Goal: Task Accomplishment & Management: Manage account settings

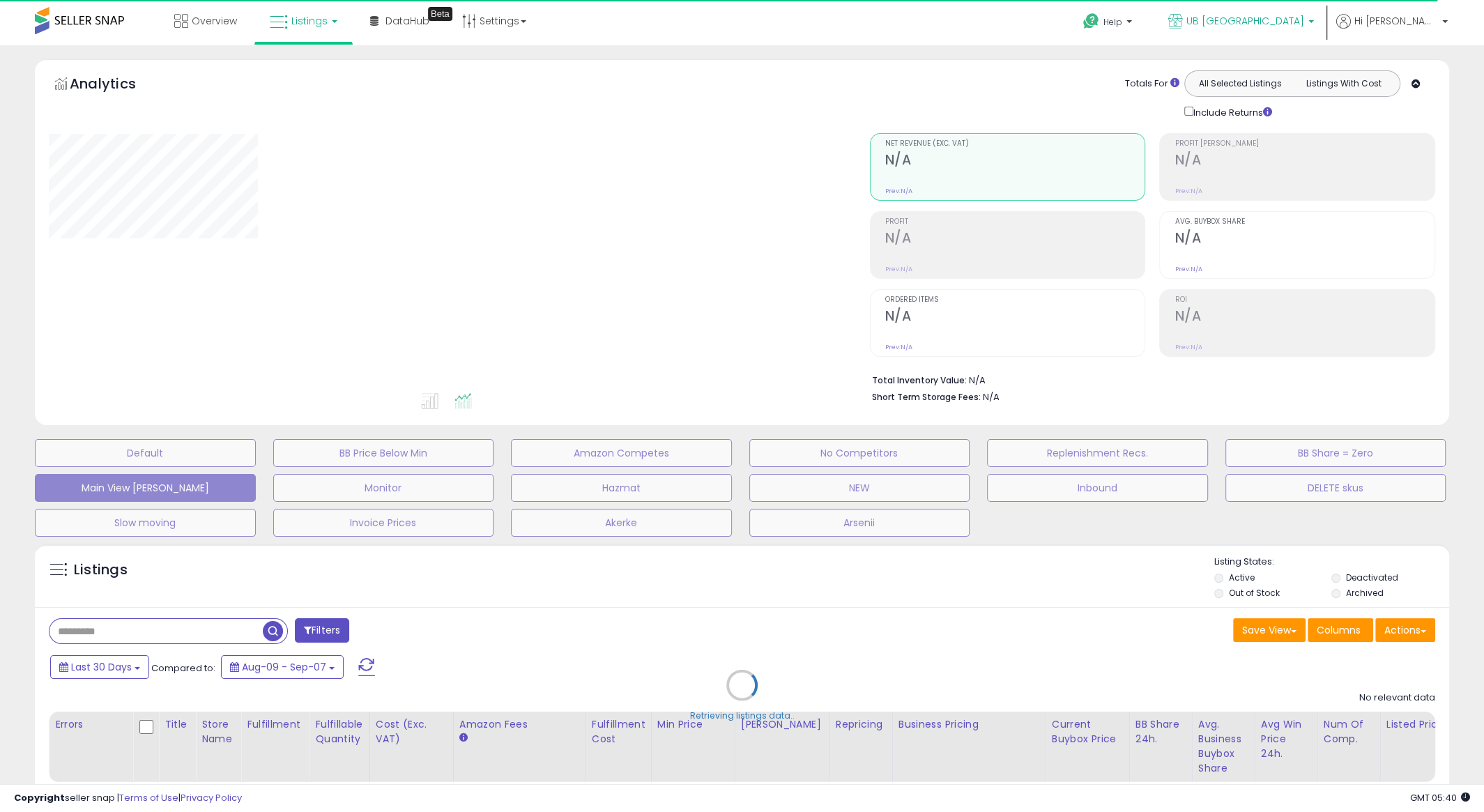
click at [1304, 23] on span "UB [GEOGRAPHIC_DATA]" at bounding box center [1245, 20] width 117 height 14
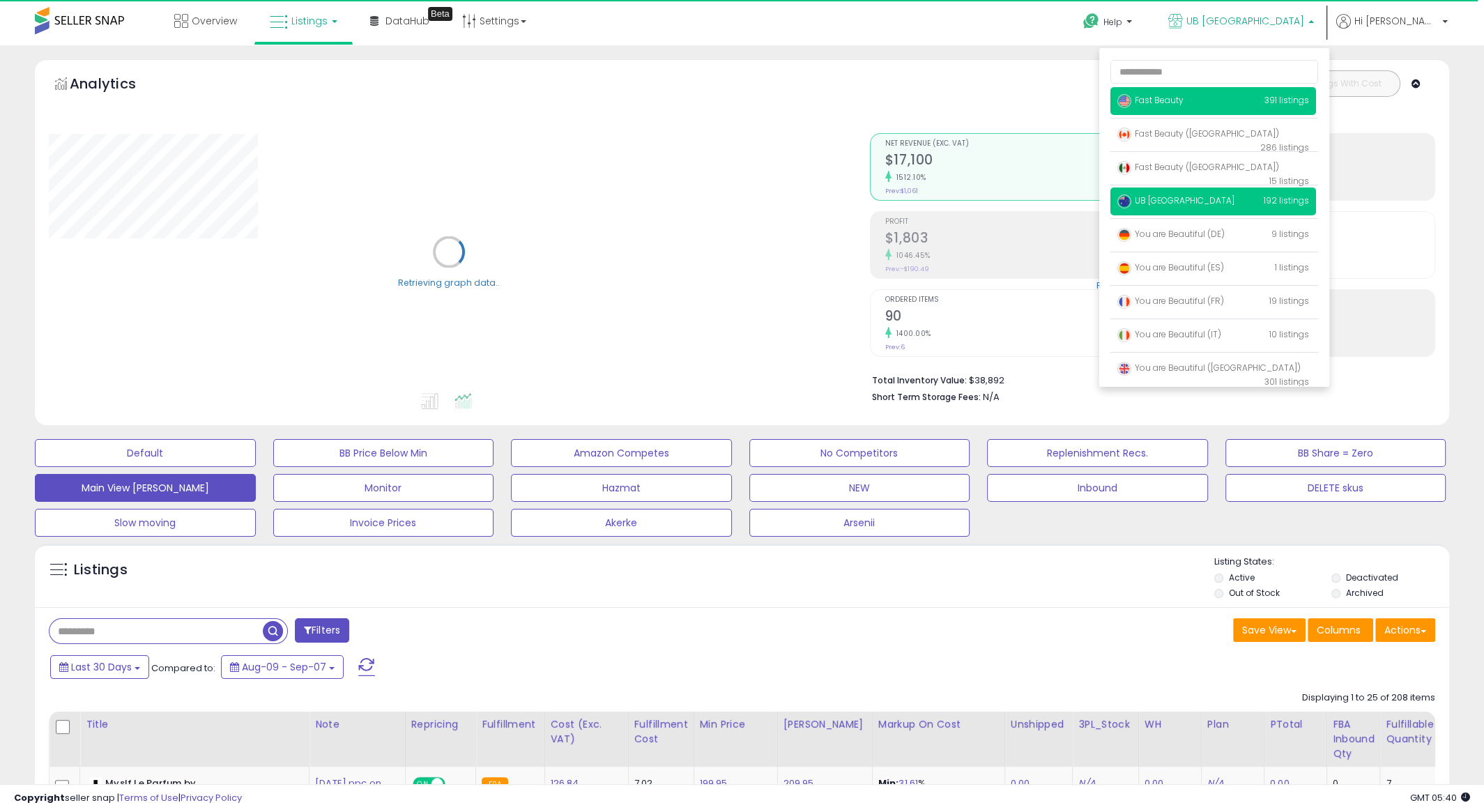
click at [1227, 99] on p "Fast Beauty 391 listings" at bounding box center [1213, 101] width 206 height 28
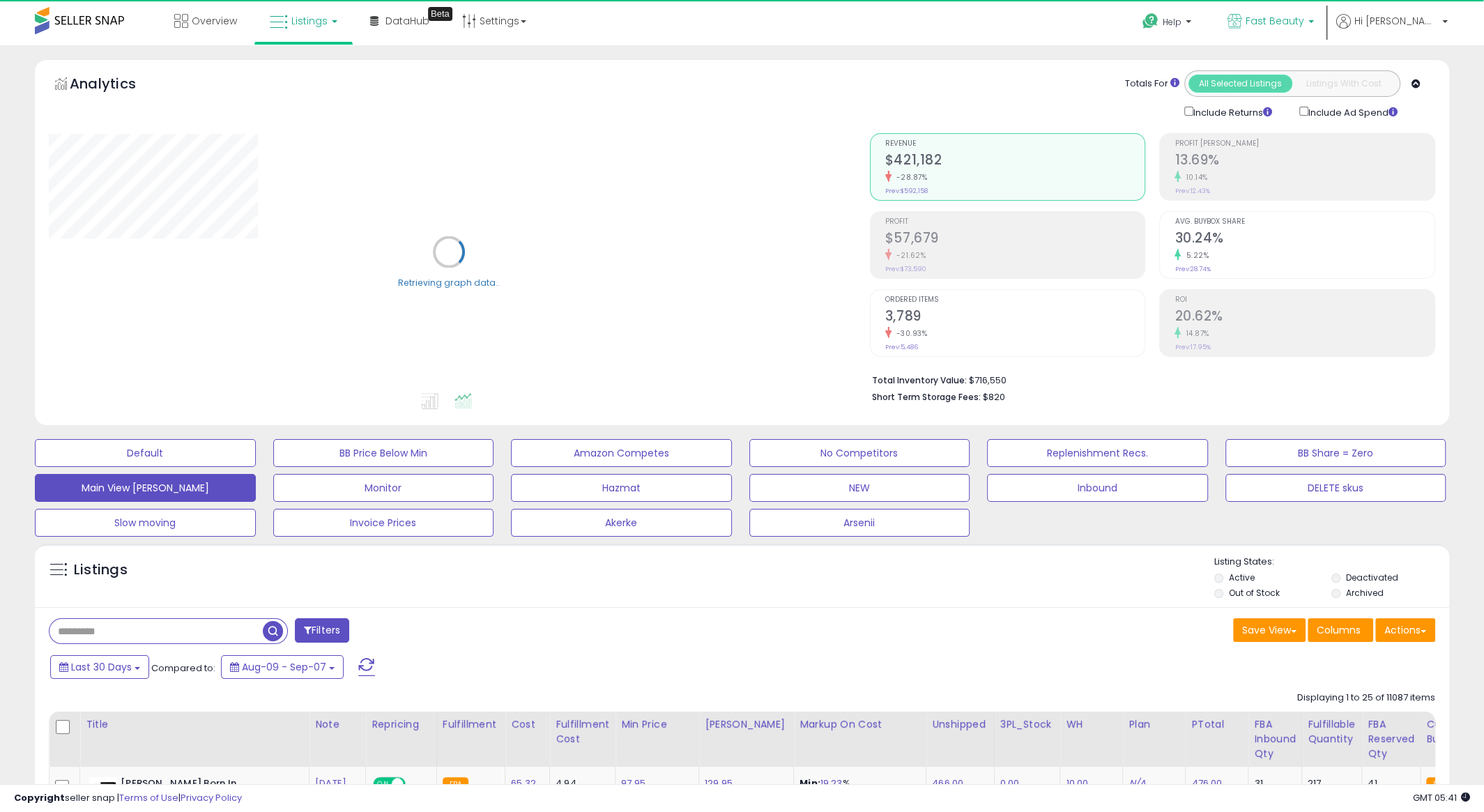
click at [1304, 25] on span "Fast Beauty" at bounding box center [1274, 20] width 59 height 14
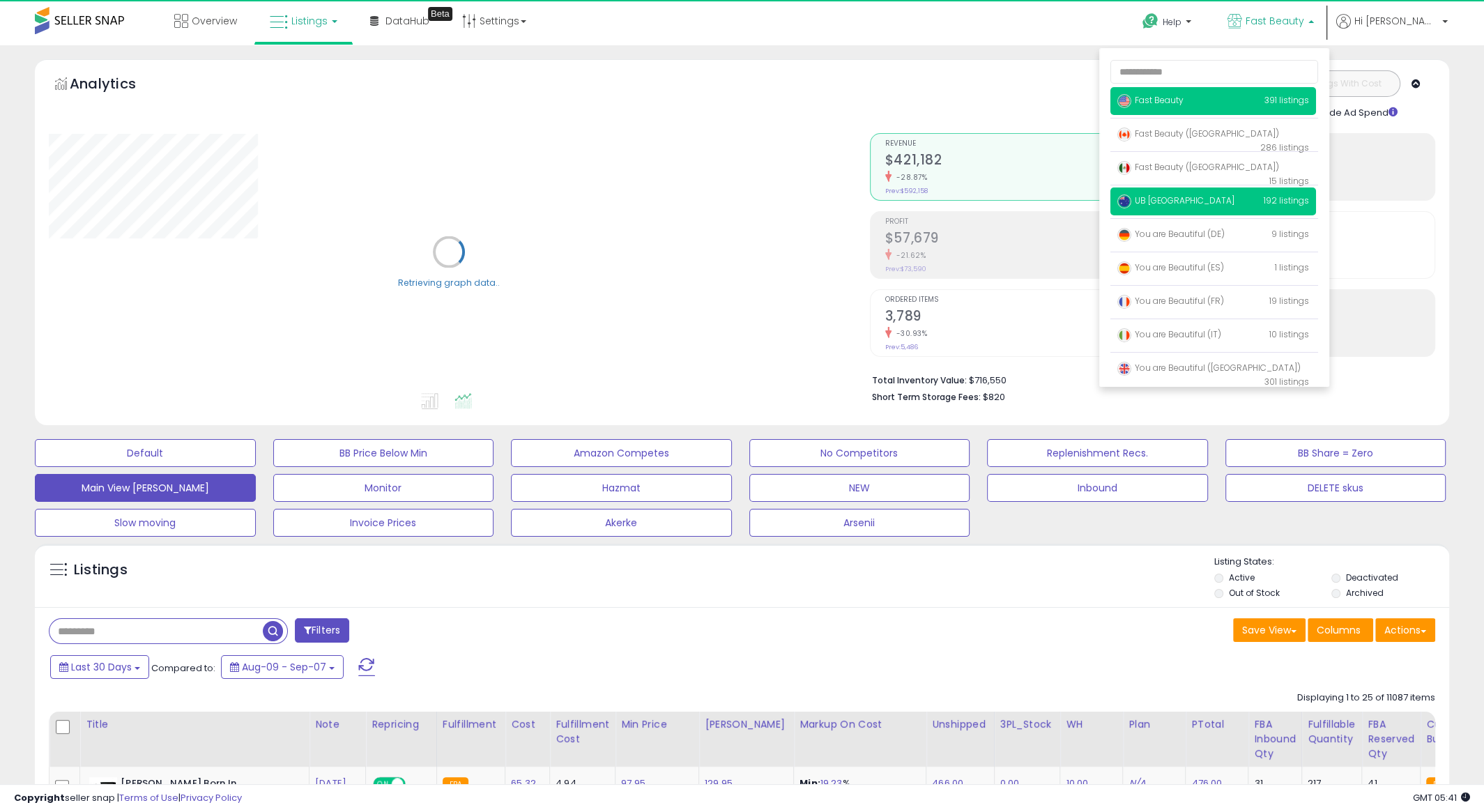
click at [1214, 194] on p "UB Australia 192 listings" at bounding box center [1213, 202] width 206 height 28
click at [1211, 205] on span "UB [GEOGRAPHIC_DATA]" at bounding box center [1176, 200] width 117 height 12
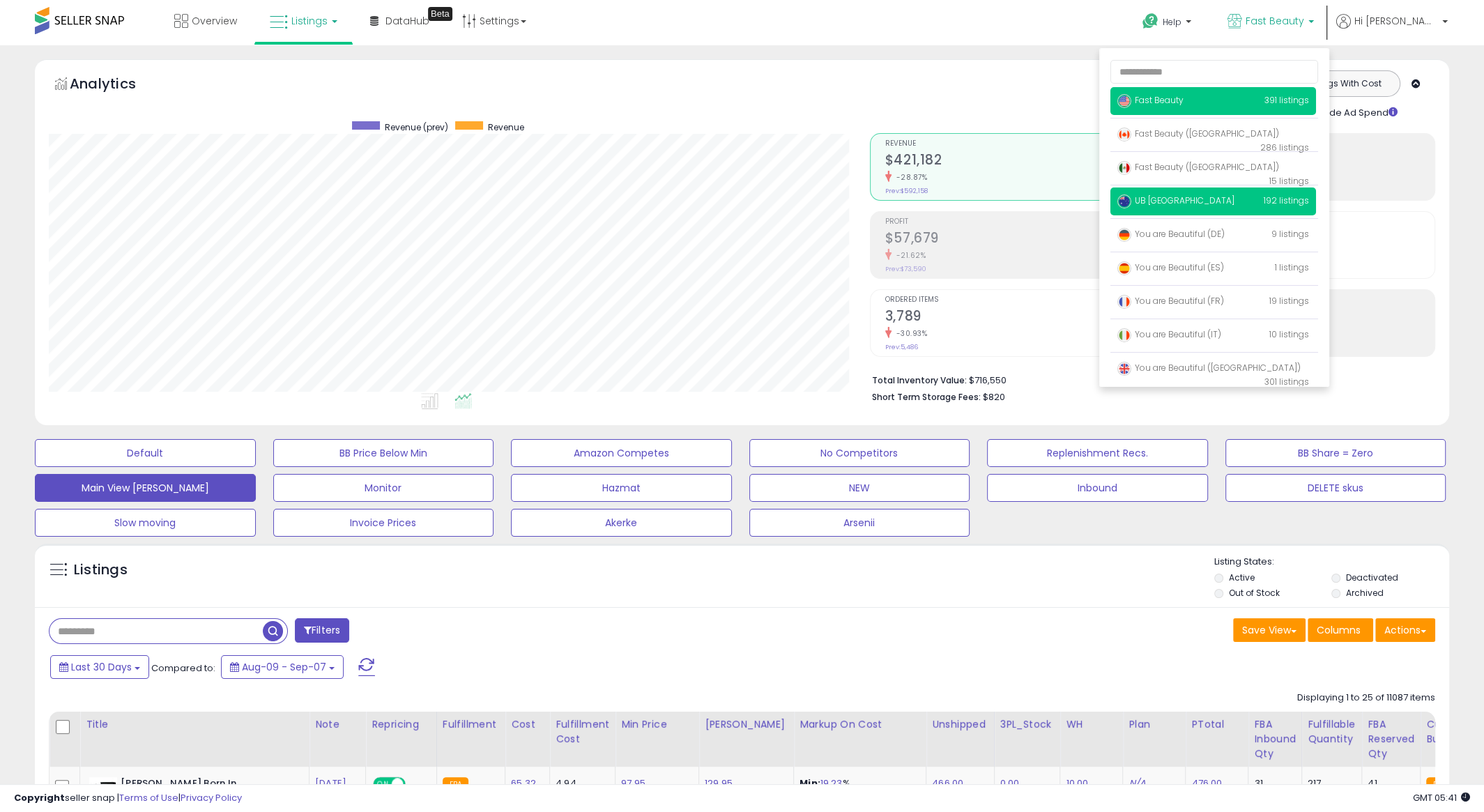
scroll to position [286, 820]
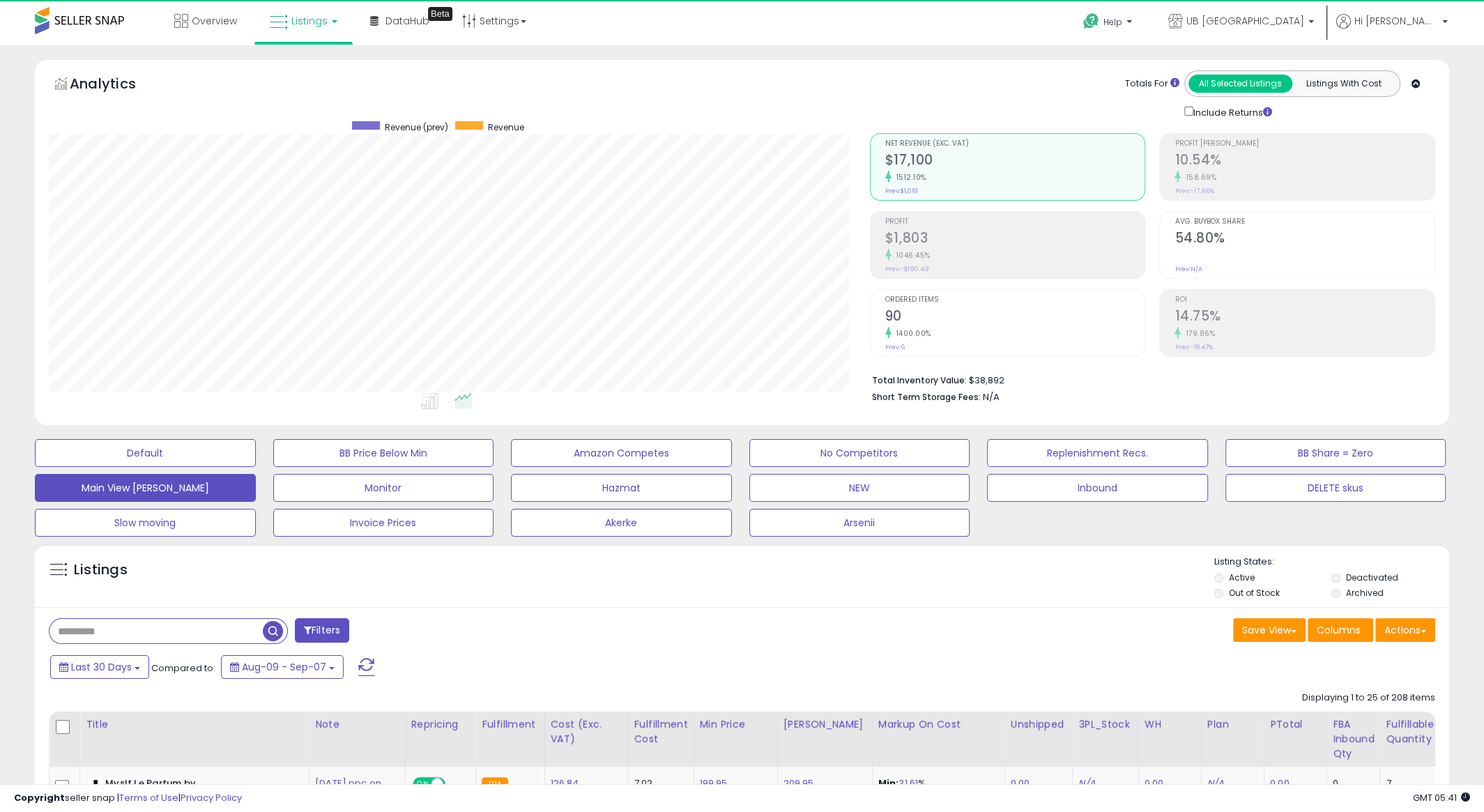
scroll to position [286, 820]
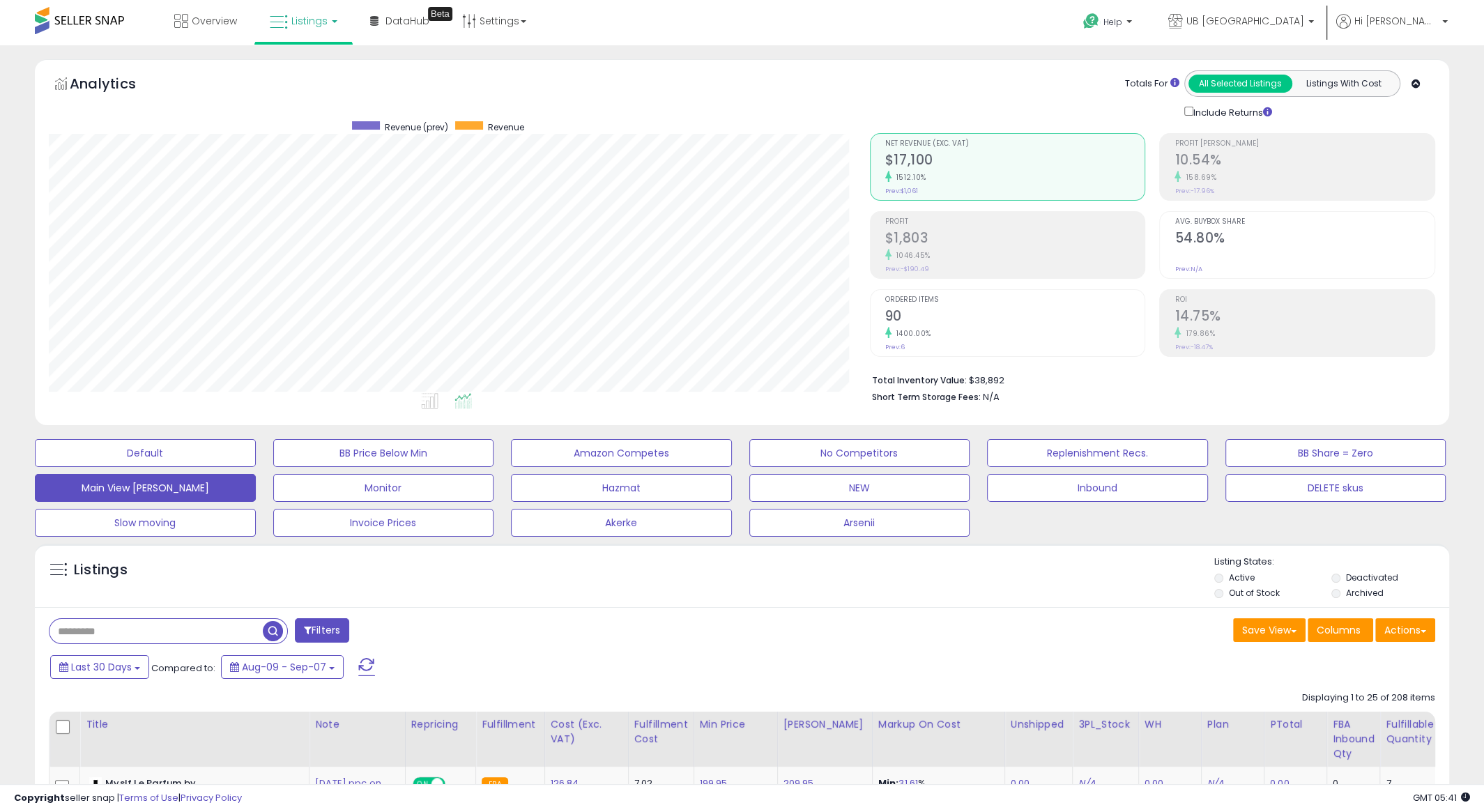
click at [972, 315] on h2 "90" at bounding box center [1015, 318] width 260 height 19
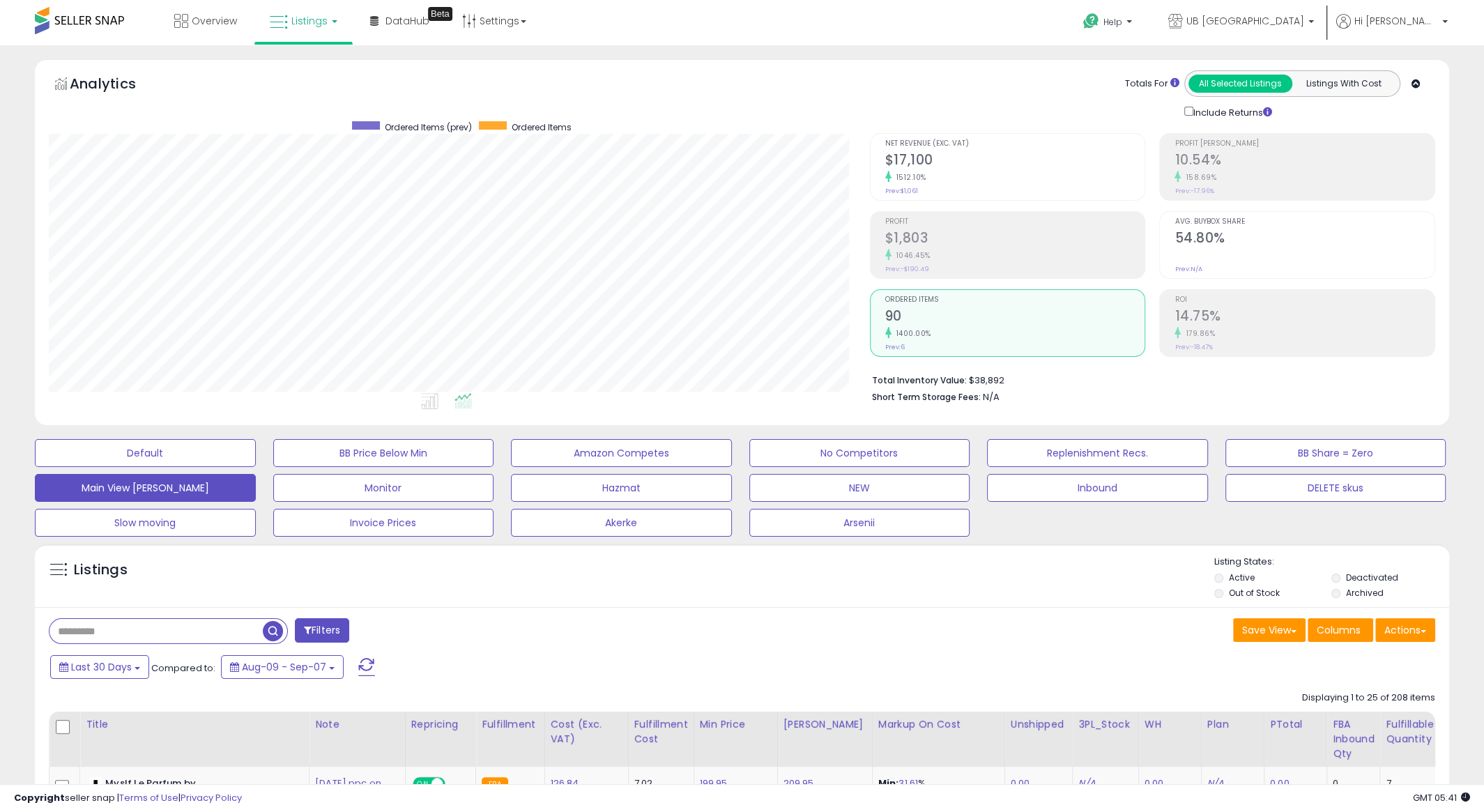
click at [909, 246] on h2 "$1,803" at bounding box center [1015, 239] width 260 height 19
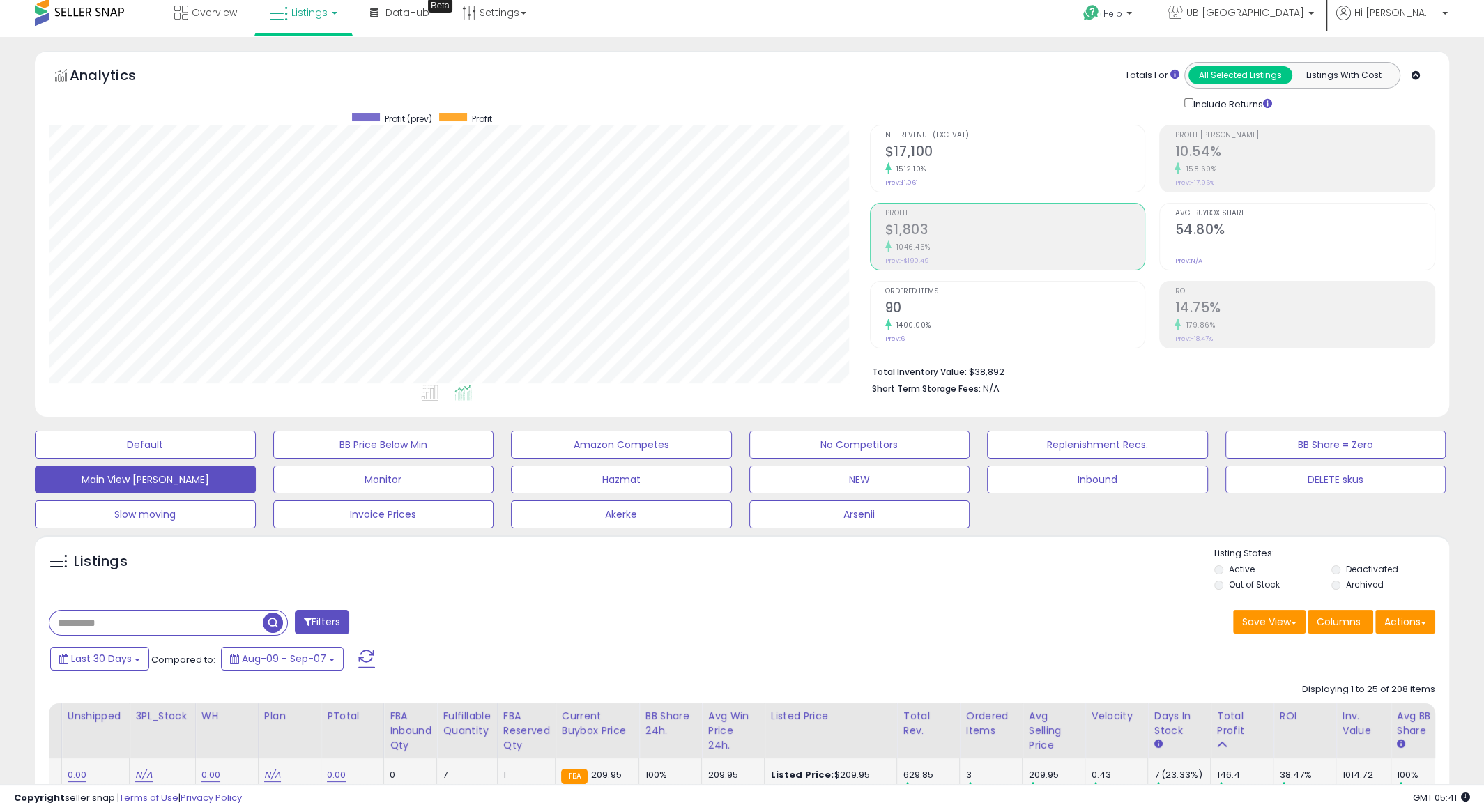
scroll to position [9, 0]
click at [1006, 227] on h2 "$1,803" at bounding box center [1015, 231] width 260 height 19
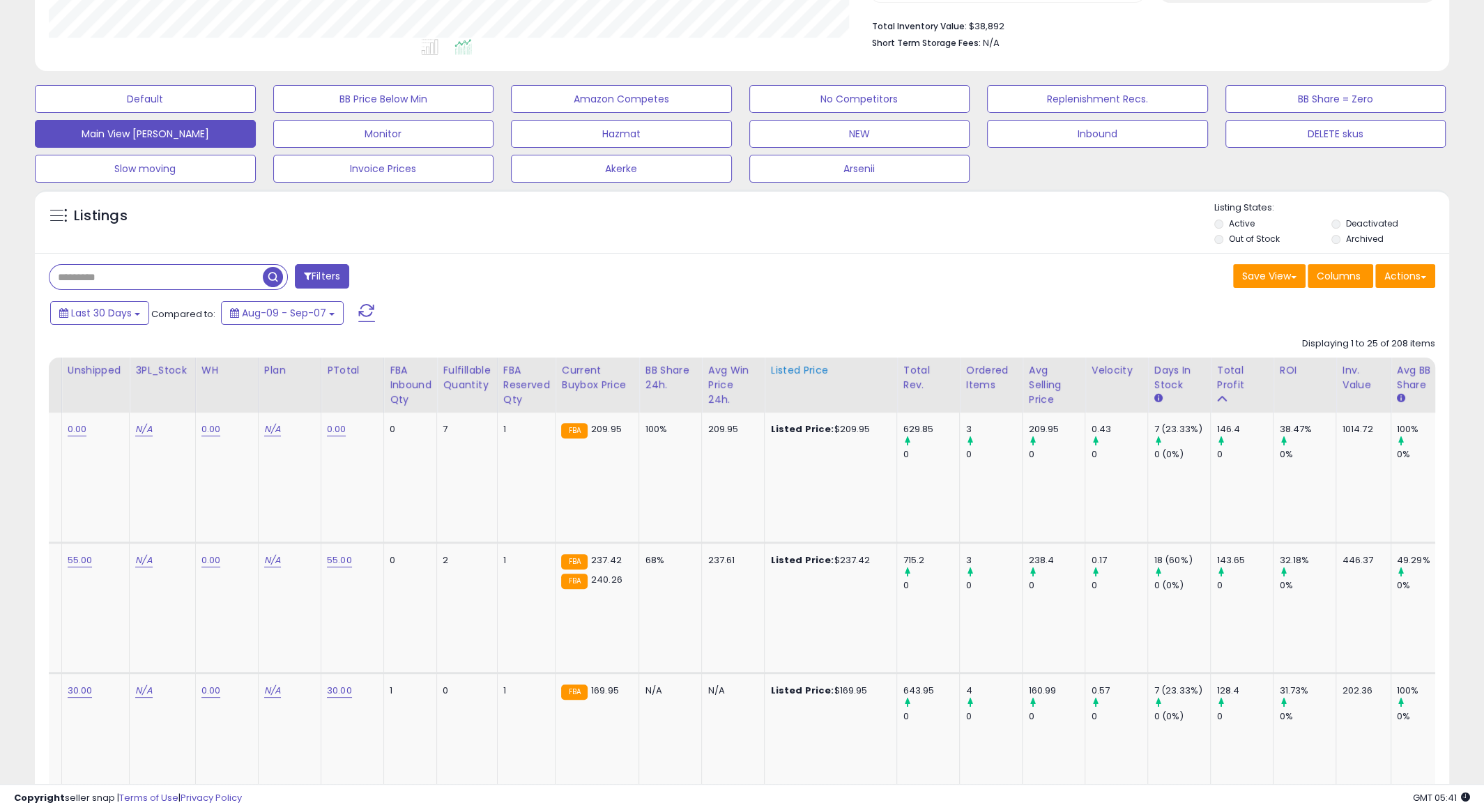
scroll to position [428, 0]
